Goal: Task Accomplishment & Management: Manage account settings

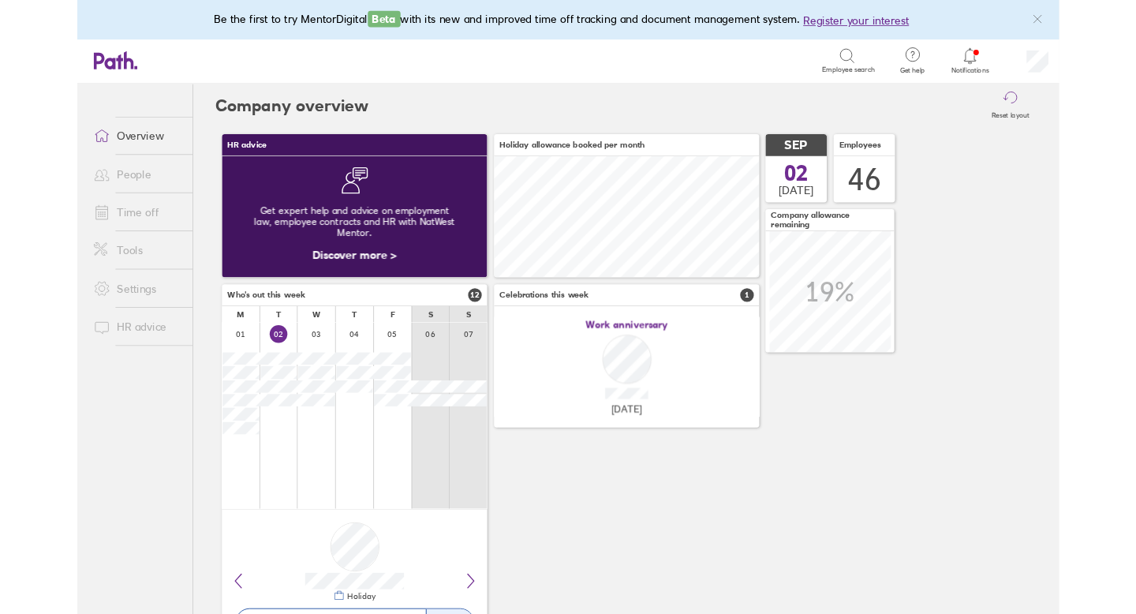
scroll to position [140, 307]
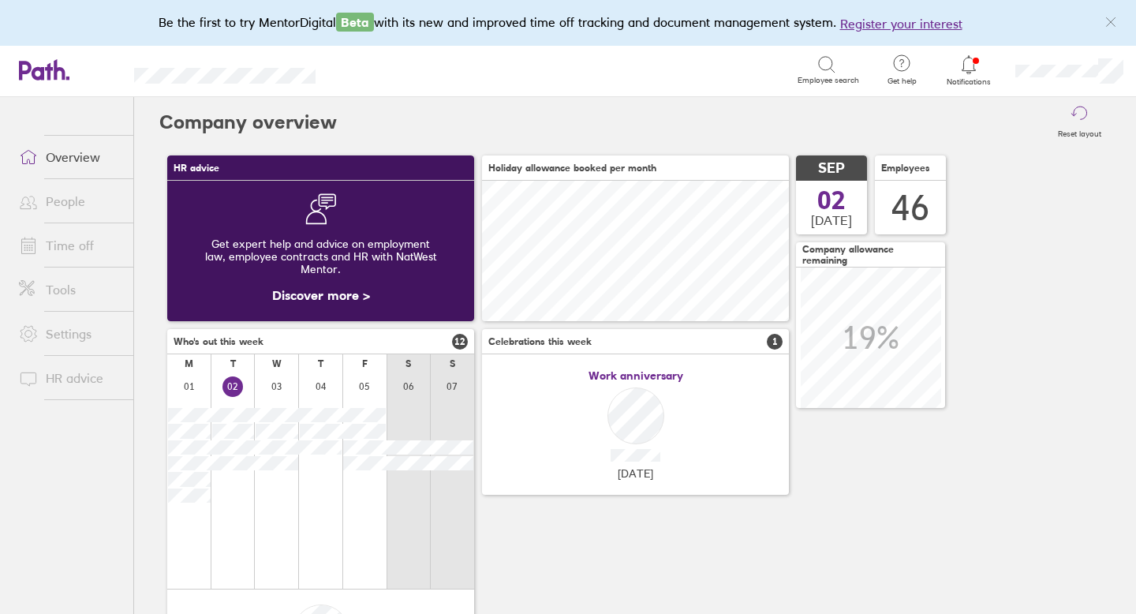
click at [84, 202] on link "People" at bounding box center [69, 201] width 127 height 32
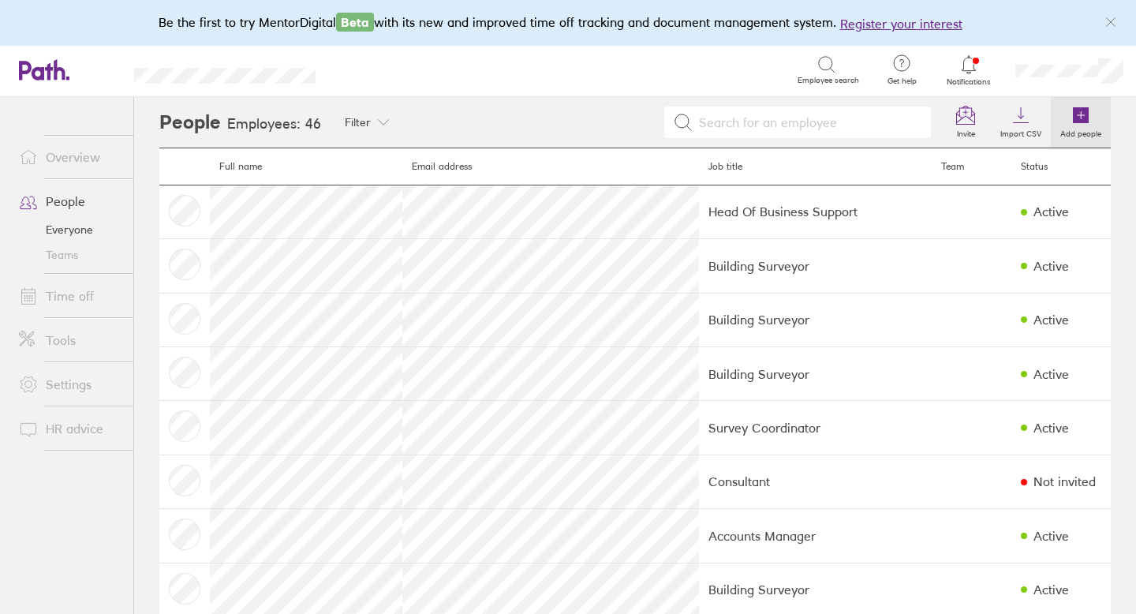
click at [1077, 114] on icon at bounding box center [1081, 115] width 16 height 16
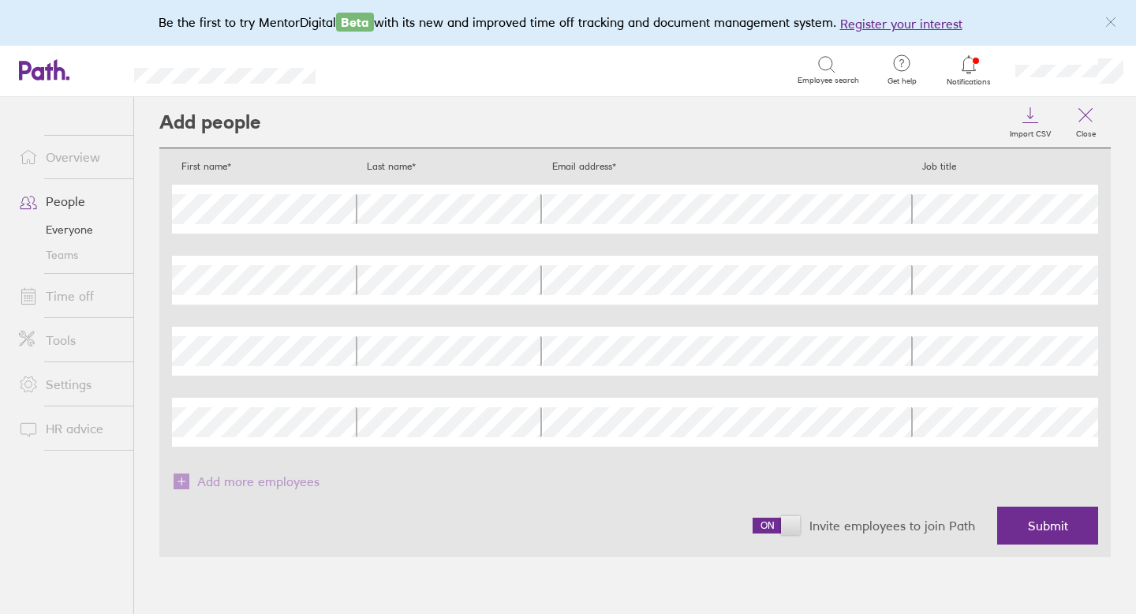
click at [790, 522] on span at bounding box center [776, 525] width 47 height 16
click at [753, 529] on input "checkbox" at bounding box center [753, 529] width 0 height 0
click at [1008, 528] on button "Submit" at bounding box center [1047, 525] width 101 height 38
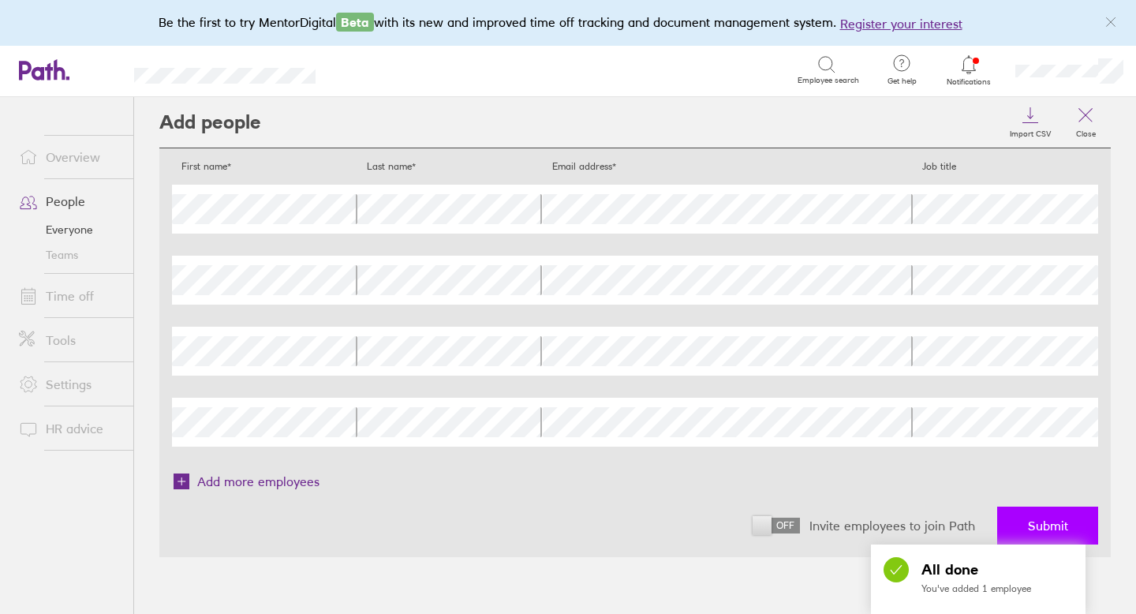
click at [1059, 523] on span "Submit" at bounding box center [1048, 525] width 40 height 14
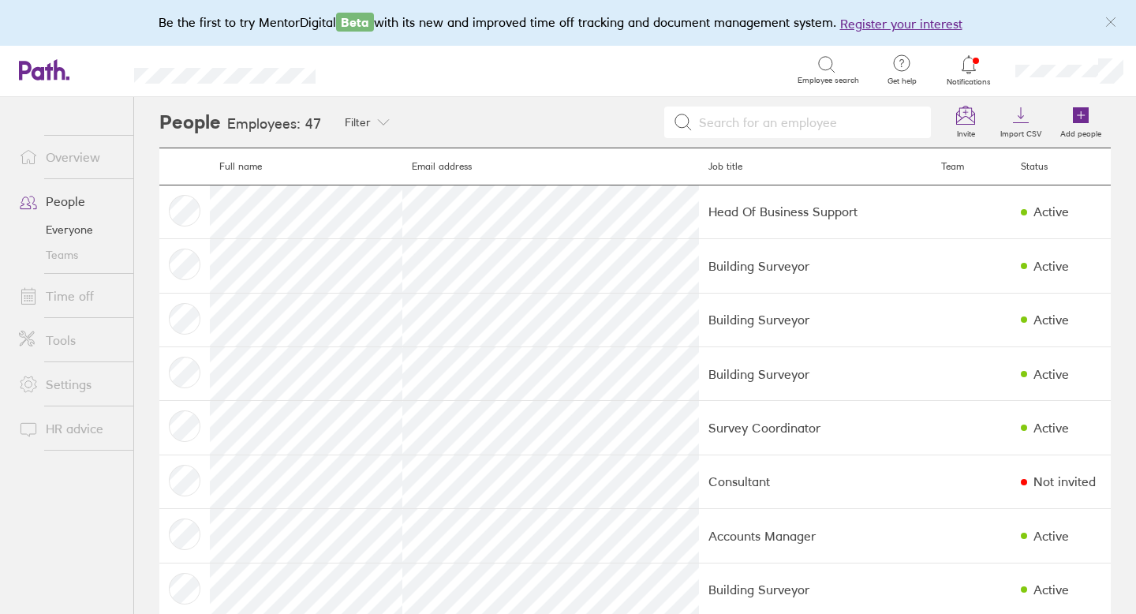
click at [76, 200] on link "People" at bounding box center [69, 201] width 127 height 32
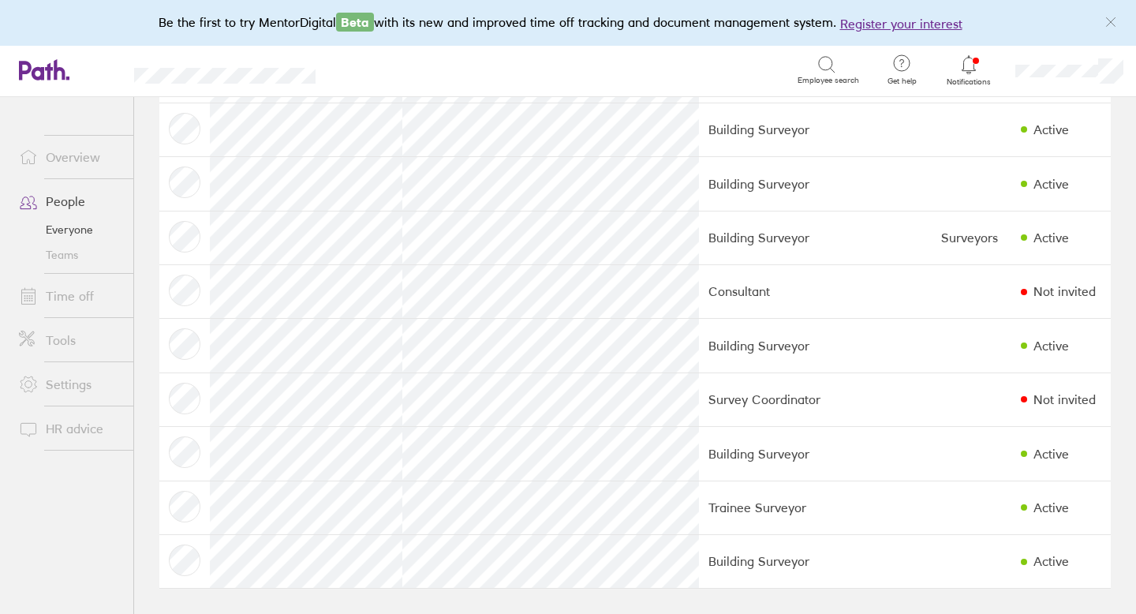
scroll to position [2150, 0]
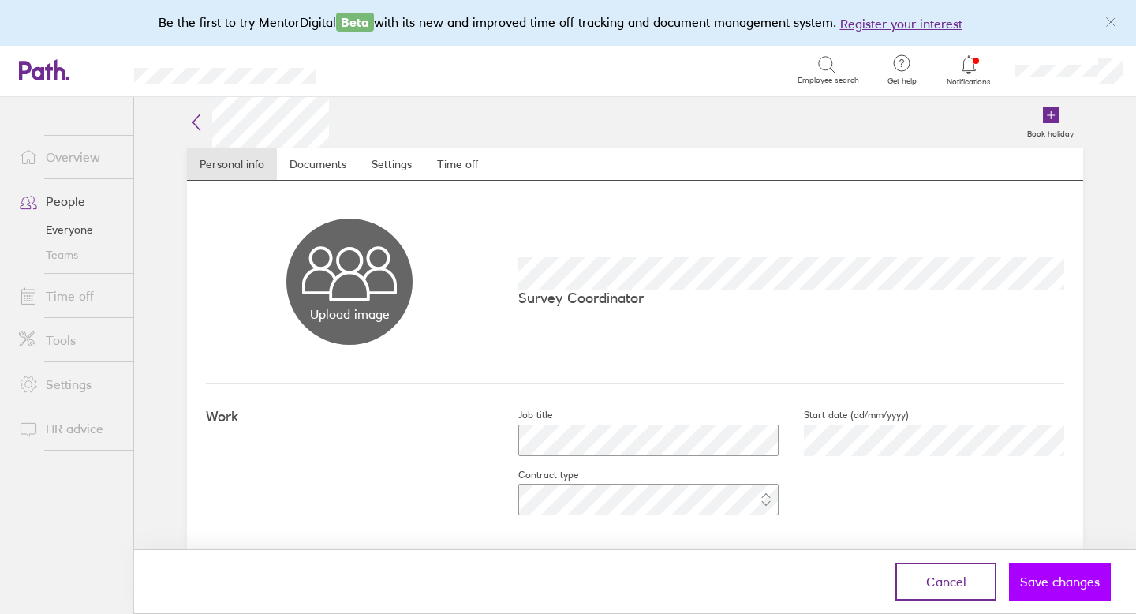
click at [1050, 592] on button "Save changes" at bounding box center [1060, 581] width 102 height 38
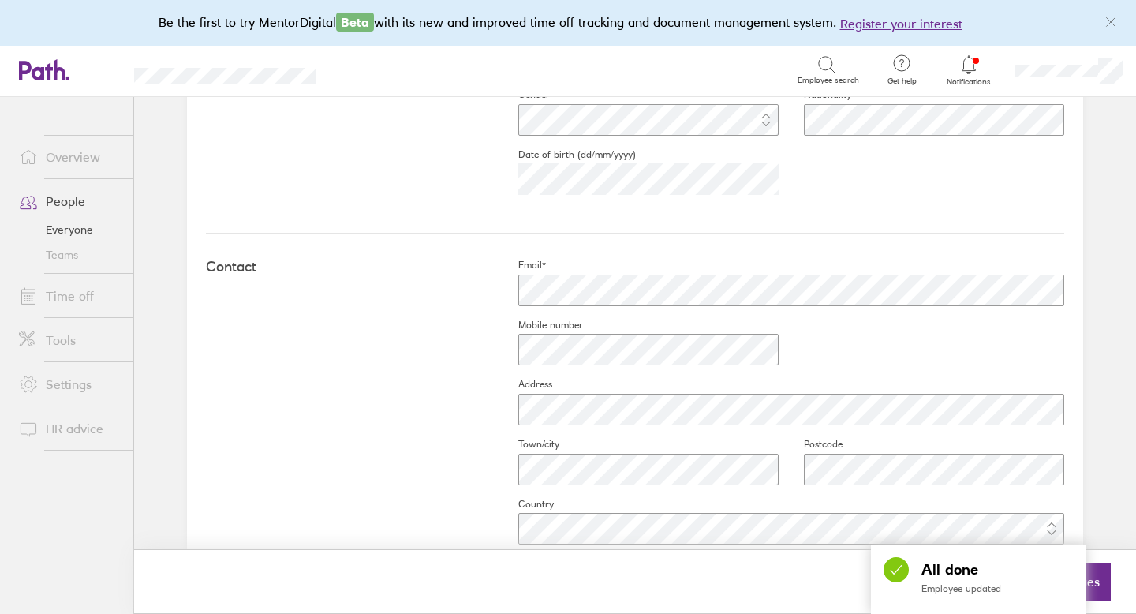
scroll to position [725, 0]
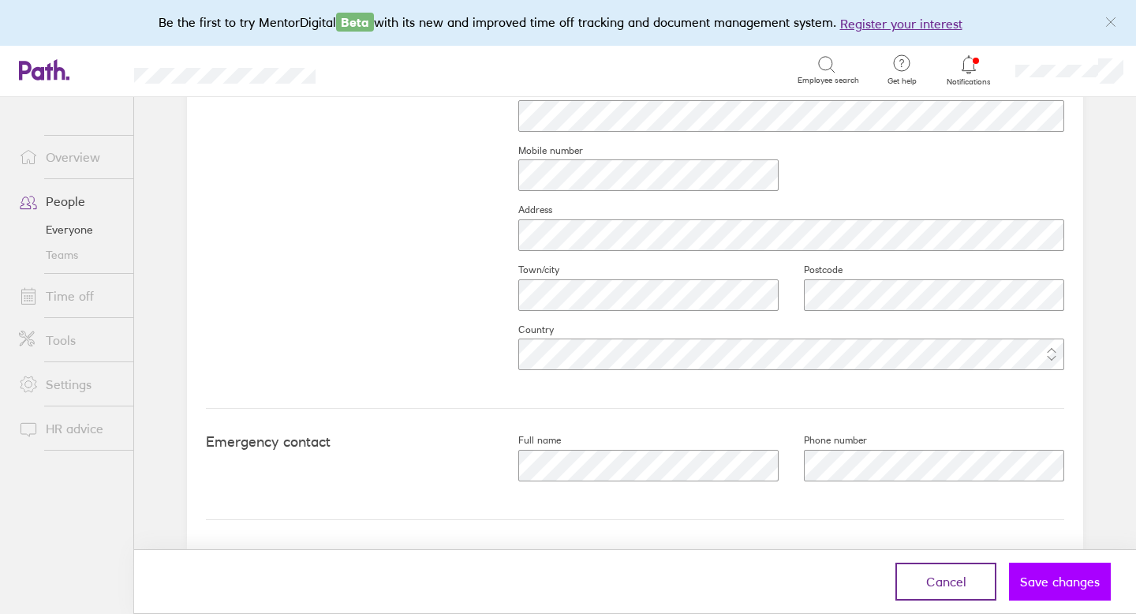
click at [1042, 581] on span "Save changes" at bounding box center [1060, 581] width 80 height 14
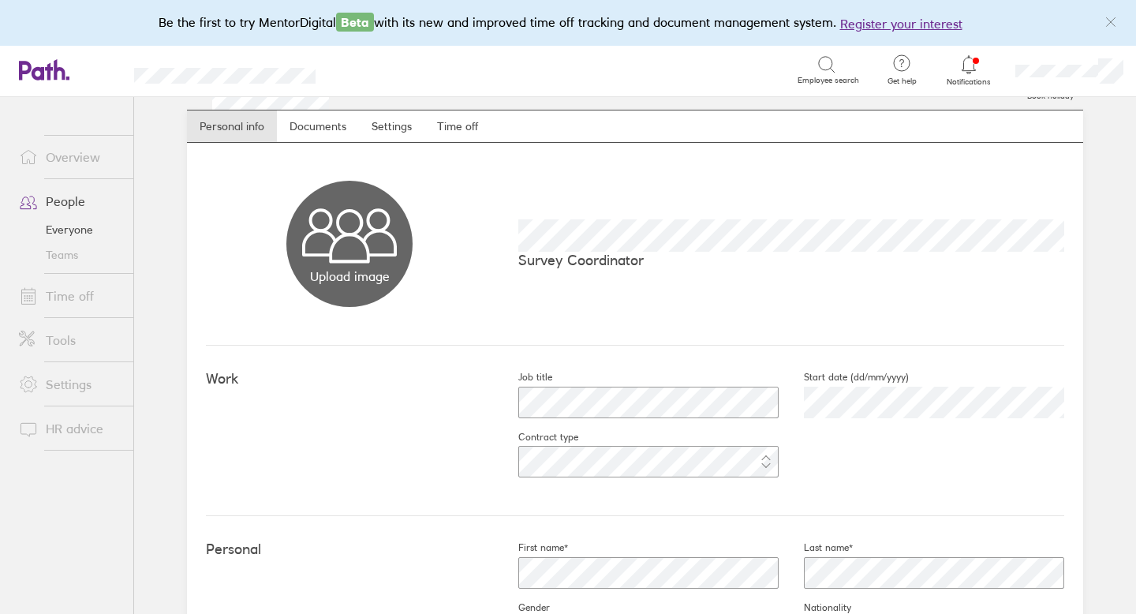
scroll to position [0, 0]
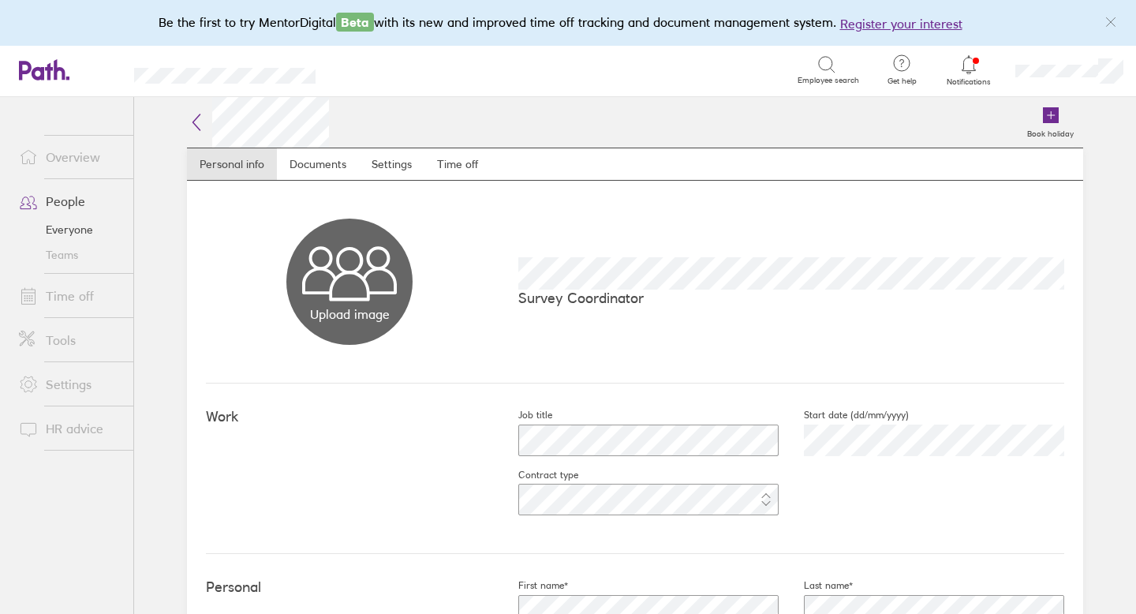
click at [72, 202] on link "People" at bounding box center [69, 201] width 127 height 32
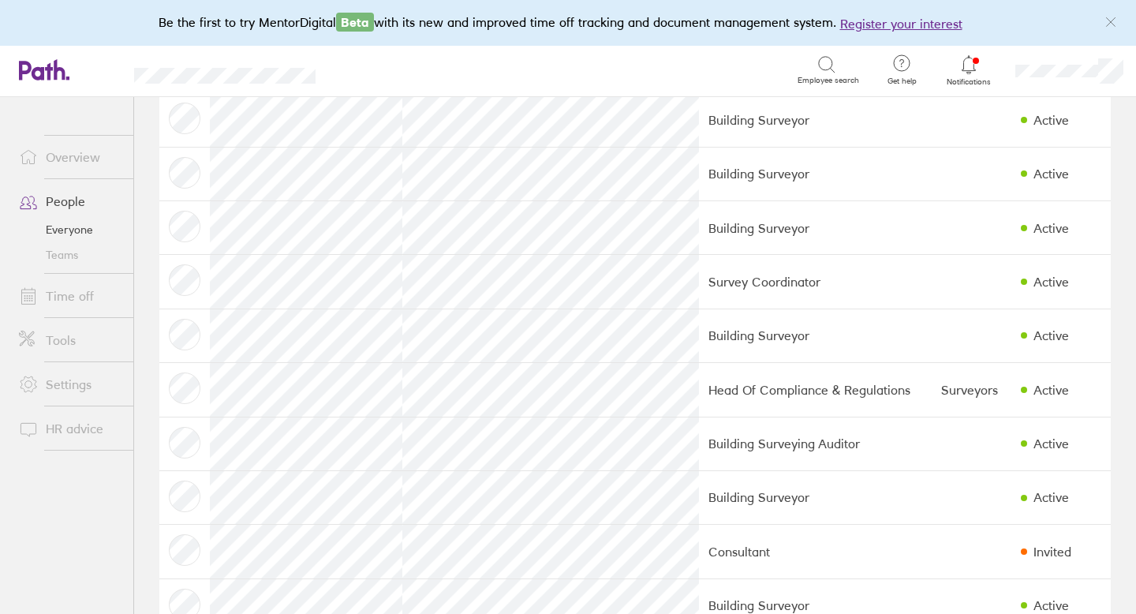
scroll to position [622, 0]
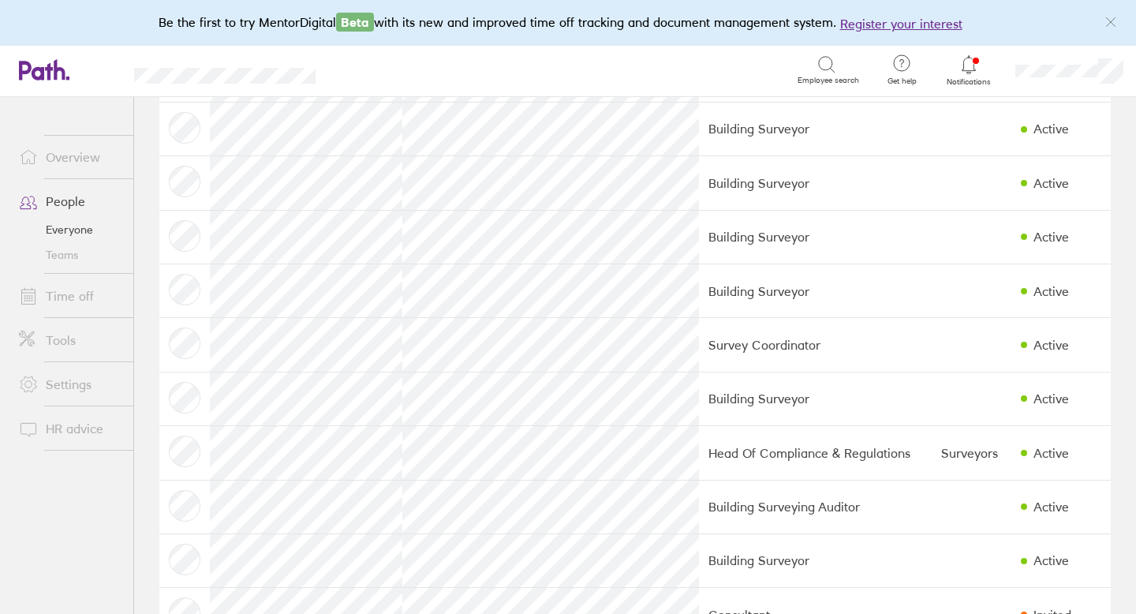
click at [83, 294] on link "Time off" at bounding box center [69, 296] width 127 height 32
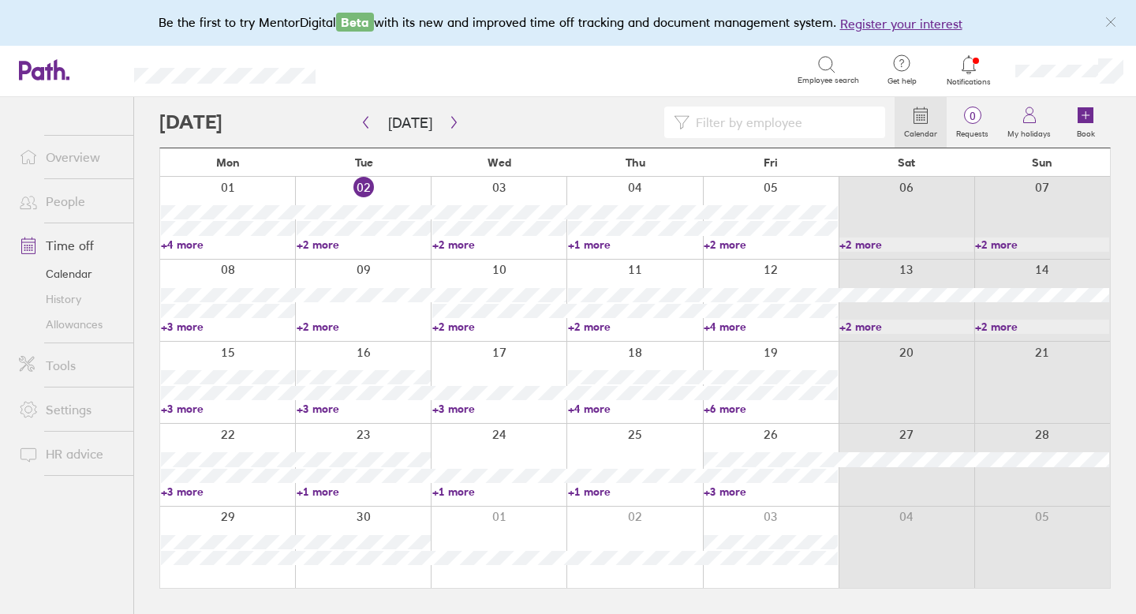
click at [73, 320] on link "Allowances" at bounding box center [69, 324] width 127 height 25
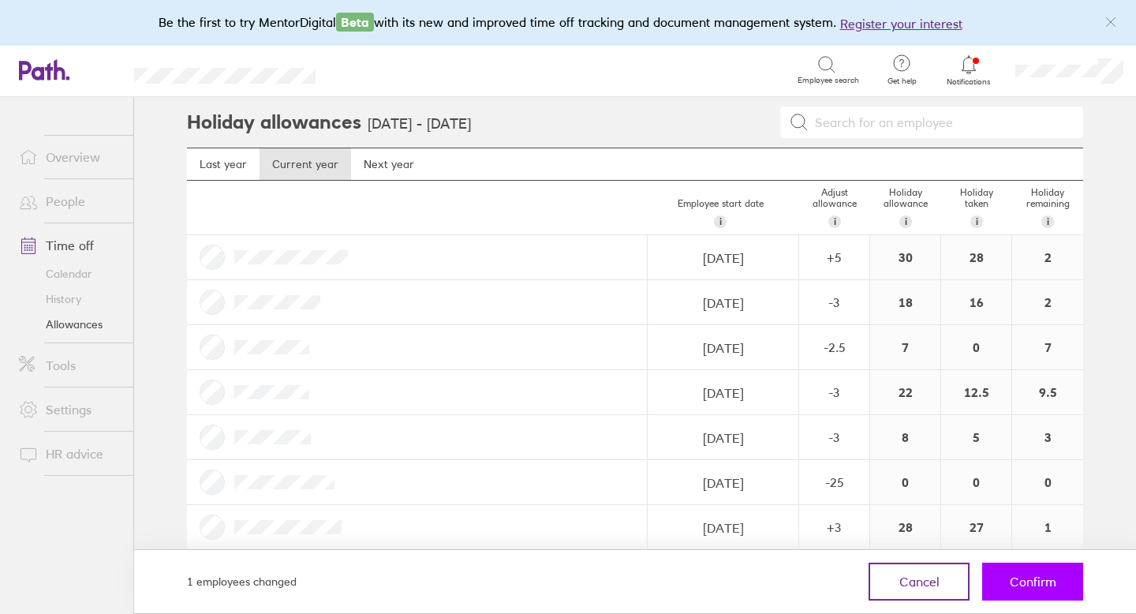
click at [1039, 588] on span "Confirm" at bounding box center [1033, 581] width 47 height 14
click at [1045, 584] on span "Confirm" at bounding box center [1033, 581] width 47 height 14
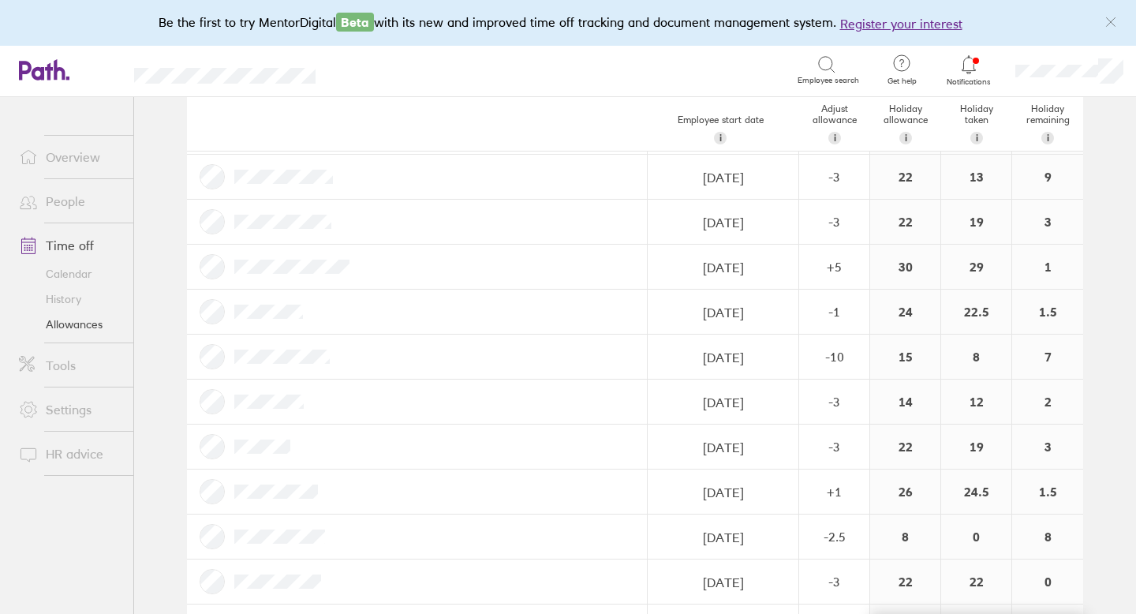
scroll to position [1759, 0]
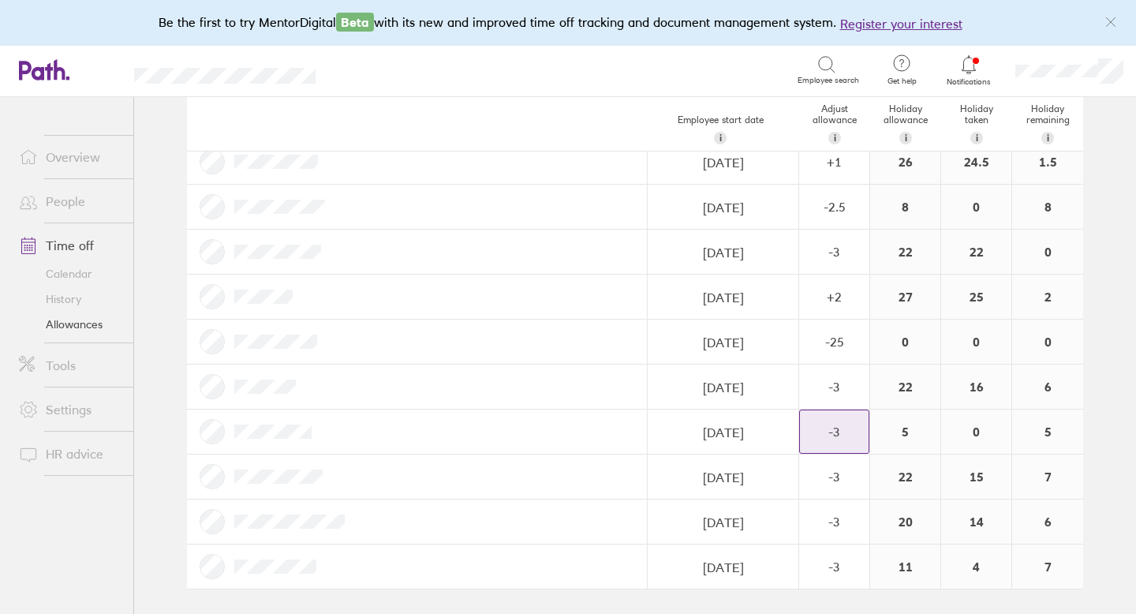
click at [92, 238] on link "Time off" at bounding box center [69, 246] width 127 height 32
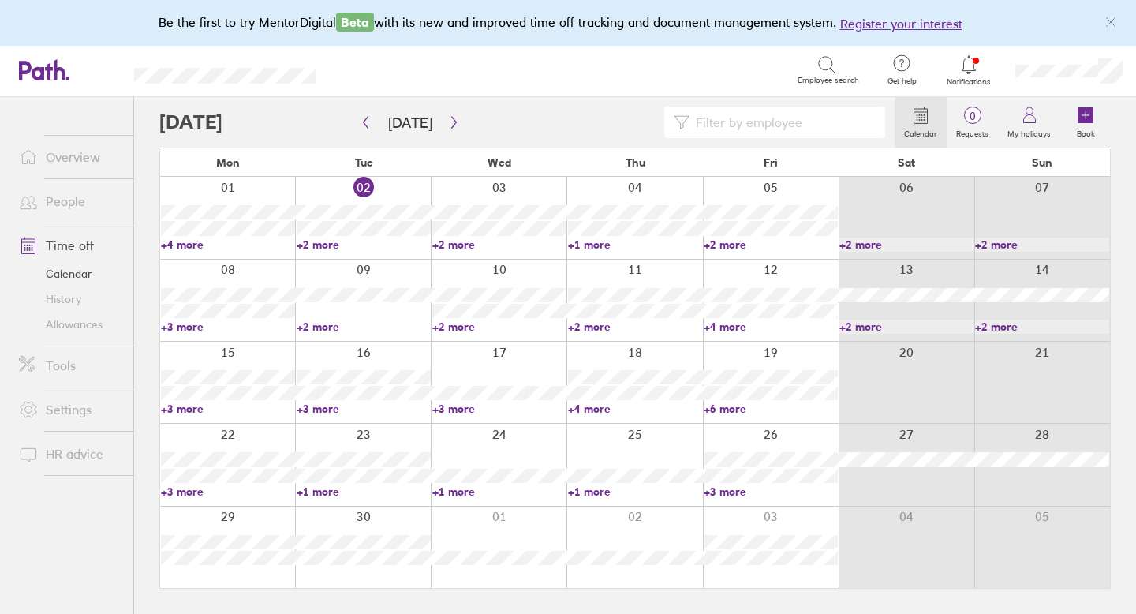
click at [71, 203] on link "People" at bounding box center [69, 201] width 127 height 32
